Goal: Task Accomplishment & Management: Use online tool/utility

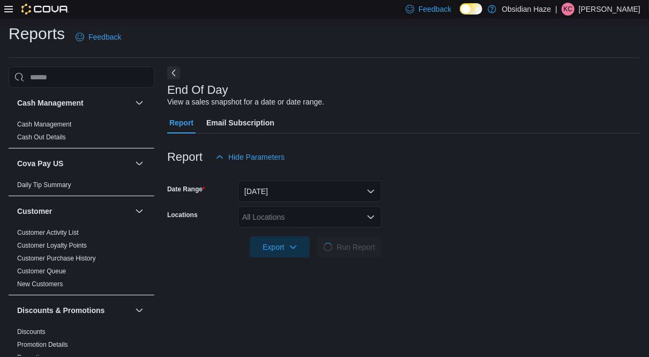
scroll to position [11, 0]
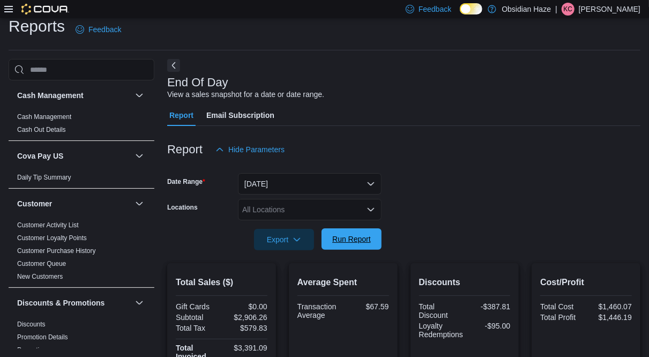
click at [363, 242] on span "Run Report" at bounding box center [351, 239] width 39 height 11
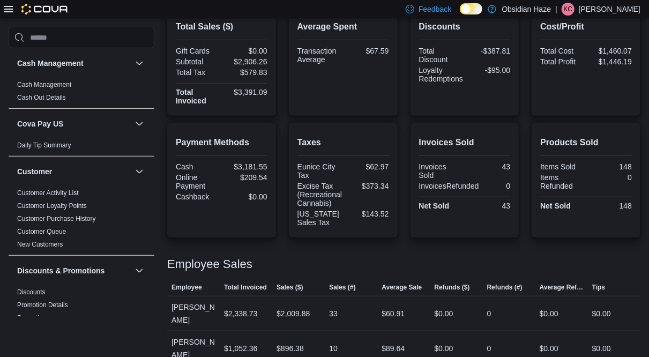
scroll to position [283, 0]
